Goal: Task Accomplishment & Management: Use online tool/utility

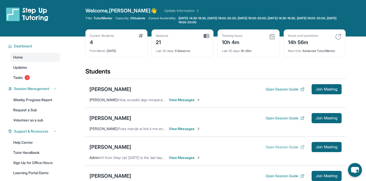
click at [289, 148] on button "Open Session Guide" at bounding box center [284, 147] width 39 height 5
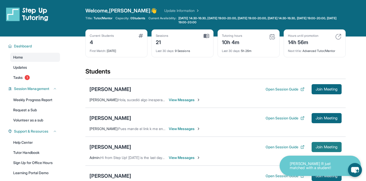
click at [317, 146] on span "Join Meeting" at bounding box center [326, 147] width 22 height 3
click at [98, 150] on div "[PERSON_NAME]" at bounding box center [110, 147] width 42 height 7
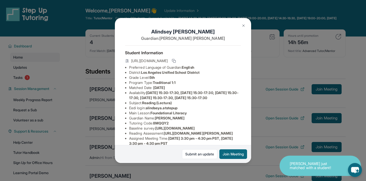
click at [93, 91] on div "[PERSON_NAME] Guardian: [PERSON_NAME] Student Information [URL][DOMAIN_NAME] Pr…" at bounding box center [183, 90] width 366 height 181
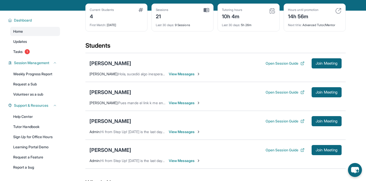
scroll to position [38, 0]
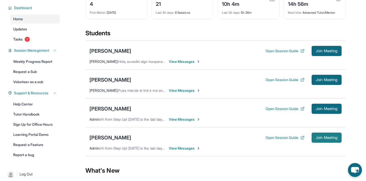
click at [315, 139] on span "Join Meeting" at bounding box center [326, 137] width 22 height 3
